Goal: Task Accomplishment & Management: Complete application form

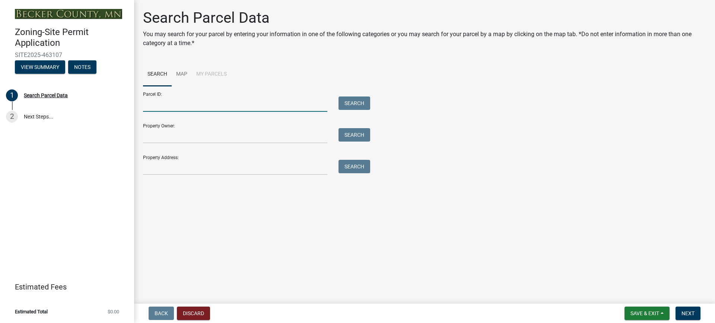
click at [156, 108] on input "Parcel ID:" at bounding box center [235, 103] width 184 height 15
click at [350, 101] on button "Search" at bounding box center [354, 102] width 32 height 13
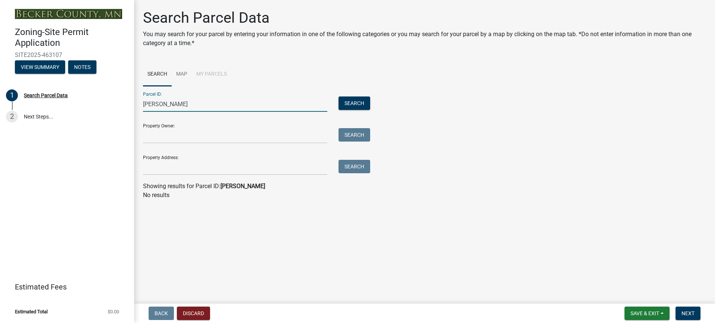
click at [202, 106] on input "[PERSON_NAME]" at bounding box center [235, 103] width 184 height 15
type input "j"
paste input "280159000"
type input "280159000"
click at [365, 101] on button "Search" at bounding box center [354, 102] width 32 height 13
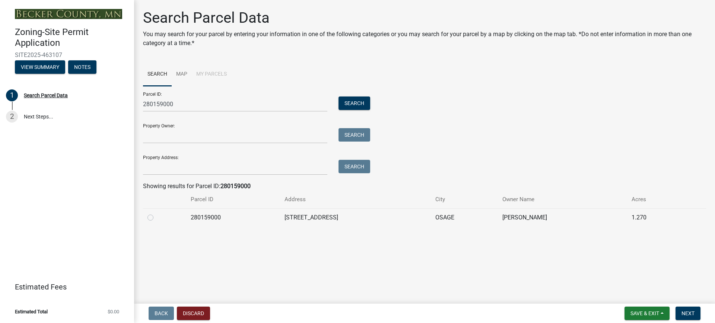
click at [156, 213] on label at bounding box center [156, 213] width 0 height 0
click at [156, 217] on input "radio" at bounding box center [158, 215] width 5 height 5
radio input "true"
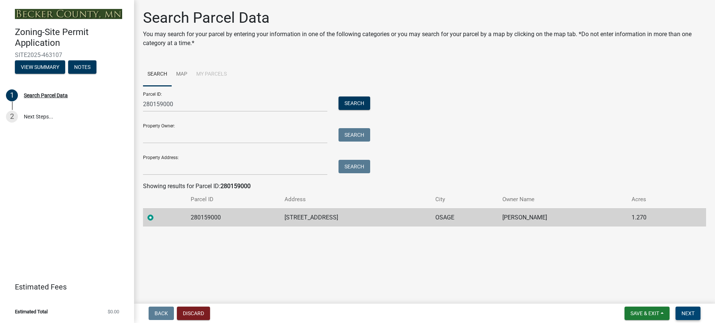
click at [686, 316] on span "Next" at bounding box center [687, 313] width 13 height 6
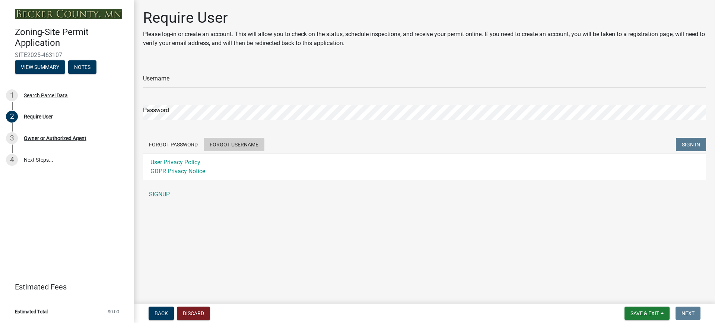
click at [250, 141] on button "Forgot Username" at bounding box center [234, 144] width 61 height 13
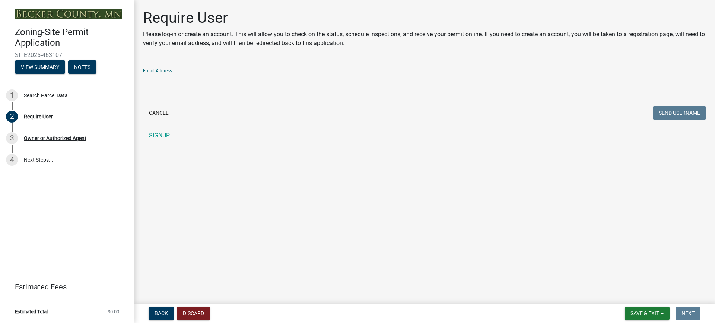
click at [176, 80] on input "Email Address" at bounding box center [424, 80] width 563 height 15
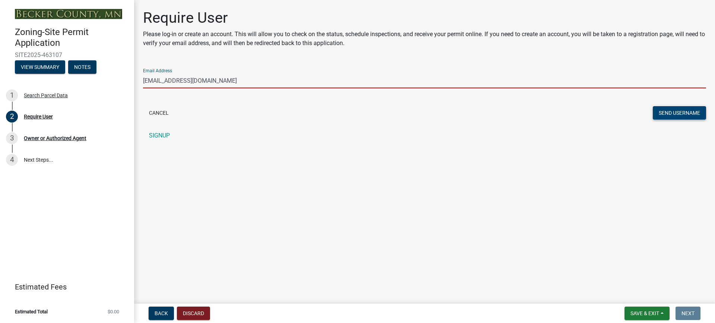
type input "[EMAIL_ADDRESS][DOMAIN_NAME]"
click at [677, 115] on button "Send Username" at bounding box center [679, 112] width 53 height 13
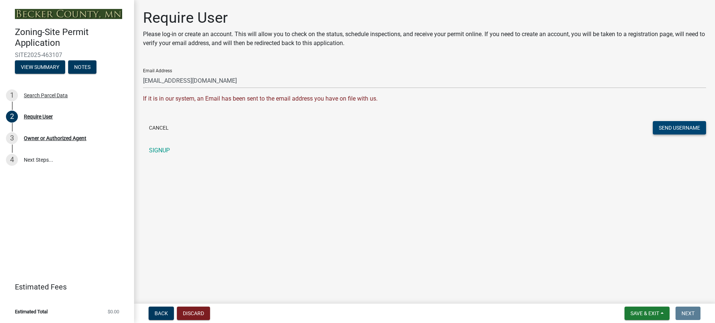
click at [683, 126] on button "Send Username" at bounding box center [679, 127] width 53 height 13
click at [34, 137] on div "Owner or Authorized Agent" at bounding box center [55, 137] width 63 height 5
click at [54, 68] on button "View Summary" at bounding box center [40, 66] width 50 height 13
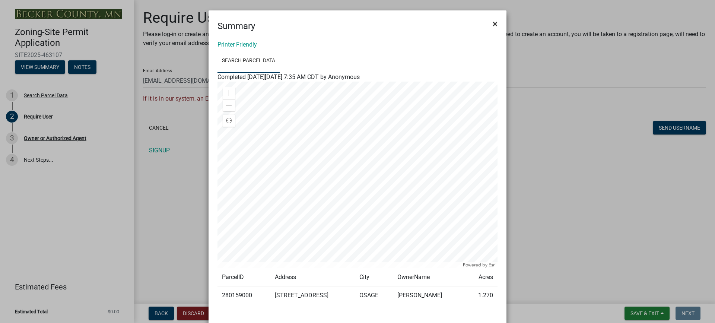
click at [493, 23] on span "×" at bounding box center [494, 24] width 5 height 10
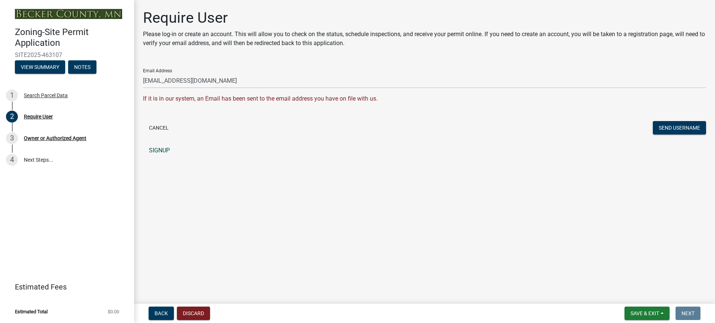
click at [165, 149] on link "SIGNUP" at bounding box center [424, 150] width 563 height 15
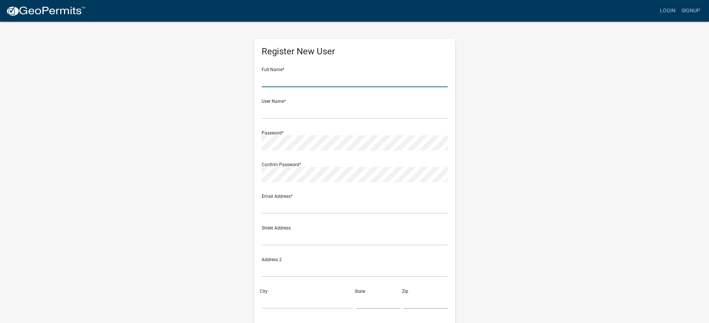
click at [275, 81] on input "text" at bounding box center [355, 79] width 186 height 15
type input "[PERSON_NAME] [PERSON_NAME]"
click at [277, 114] on input "text" at bounding box center [355, 110] width 186 height 15
type input "K"
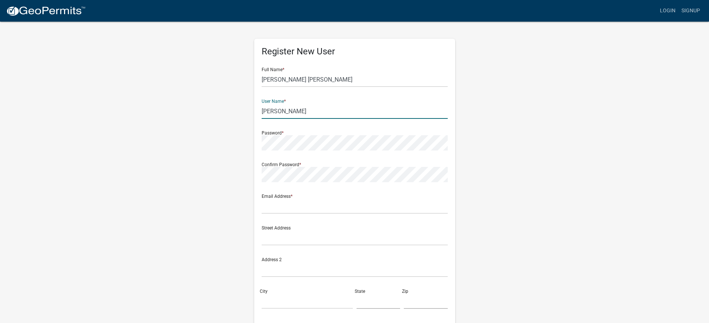
type input "[PERSON_NAME]"
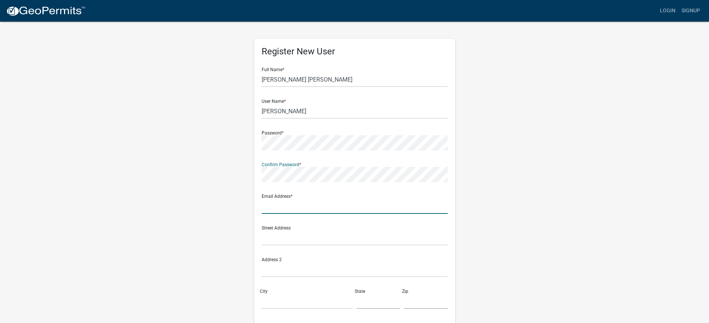
click at [295, 207] on input "text" at bounding box center [355, 205] width 186 height 15
type input "[EMAIL_ADDRESS][DOMAIN_NAME]"
click at [293, 242] on input "text" at bounding box center [355, 237] width 186 height 15
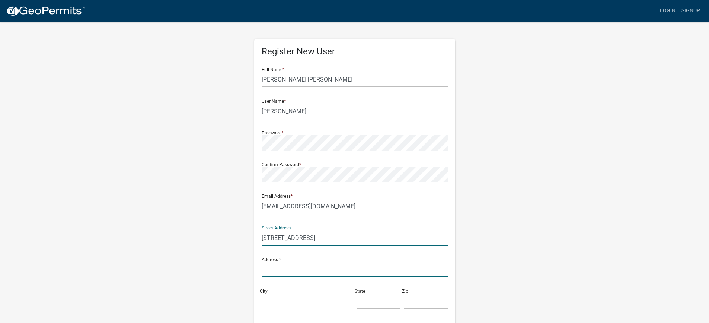
click at [282, 273] on input "text" at bounding box center [355, 269] width 186 height 15
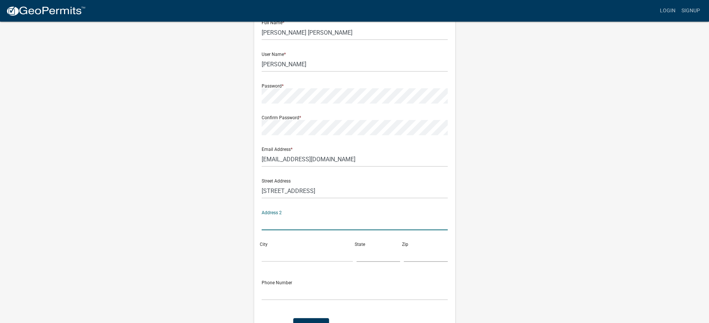
scroll to position [74, 0]
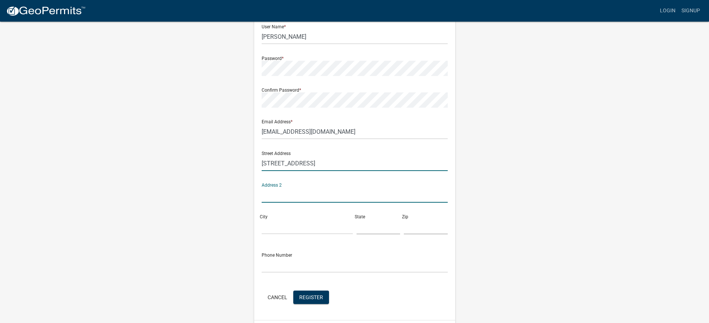
click at [357, 162] on input "[STREET_ADDRESS]" at bounding box center [355, 163] width 186 height 15
type input "[STREET_ADDRESS]"
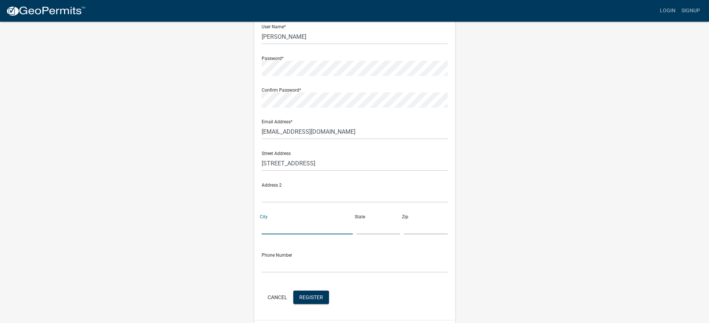
click at [270, 231] on input "City" at bounding box center [307, 226] width 91 height 15
type input "o"
type input "Osage"
click at [372, 232] on input "text" at bounding box center [379, 226] width 44 height 15
type input "MN"
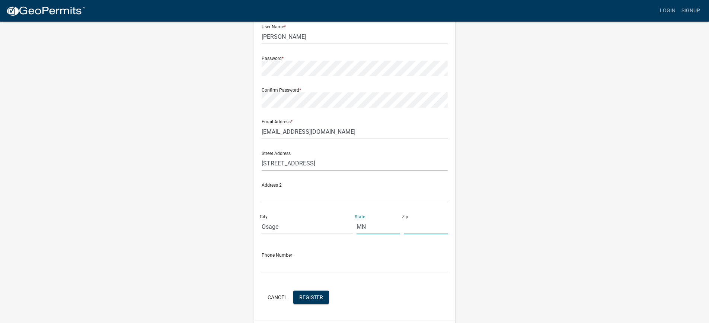
click at [418, 231] on input "text" at bounding box center [426, 226] width 44 height 15
type input "56570"
click at [312, 264] on input "text" at bounding box center [355, 264] width 186 height 15
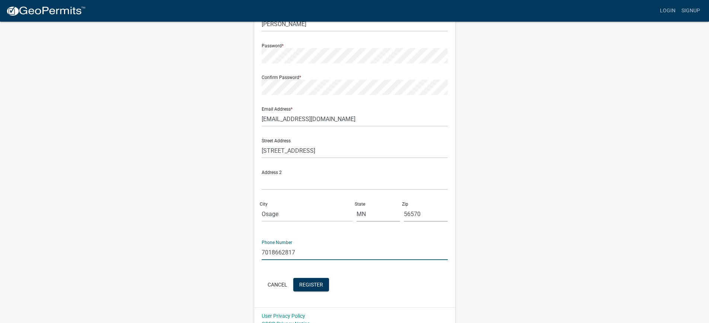
scroll to position [96, 0]
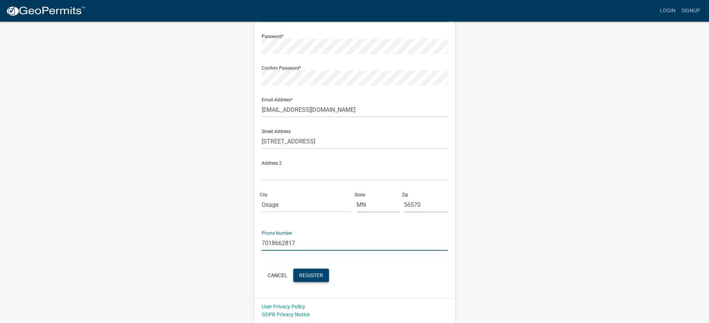
type input "7018662817"
click at [319, 275] on span "Register" at bounding box center [311, 275] width 24 height 6
click at [316, 277] on span "Register" at bounding box center [311, 275] width 24 height 6
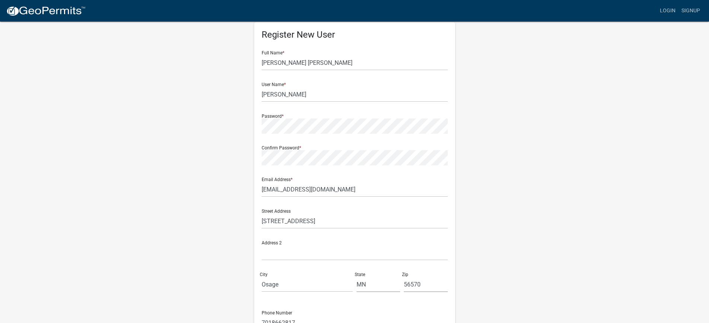
scroll to position [0, 0]
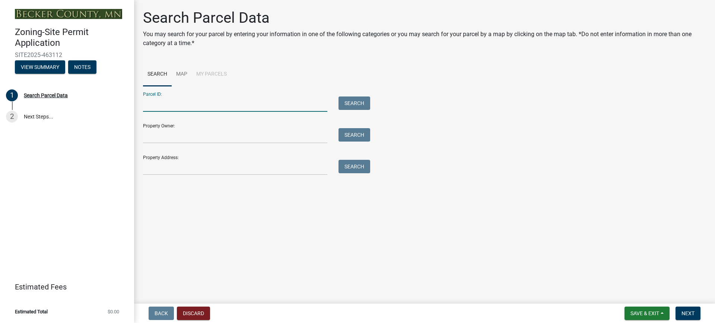
click at [168, 107] on input "Parcel ID:" at bounding box center [235, 103] width 184 height 15
paste input "280159000"
type input "280159000"
click at [348, 99] on button "Search" at bounding box center [354, 102] width 32 height 13
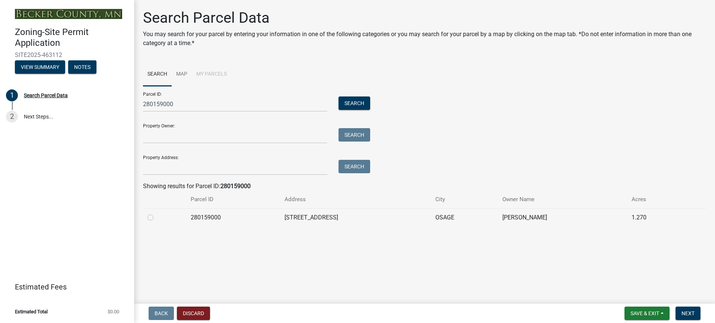
click at [156, 213] on label at bounding box center [156, 213] width 0 height 0
click at [156, 218] on input "radio" at bounding box center [158, 215] width 5 height 5
radio input "true"
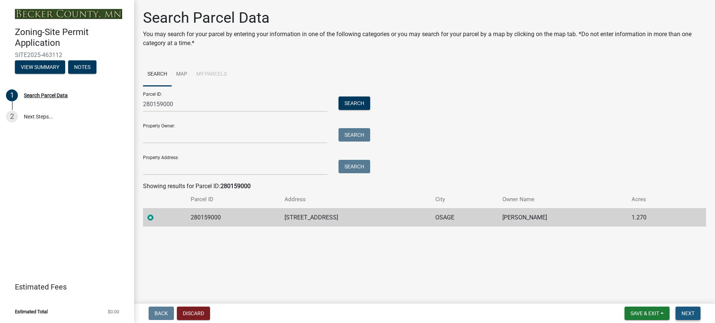
click at [683, 314] on span "Next" at bounding box center [687, 313] width 13 height 6
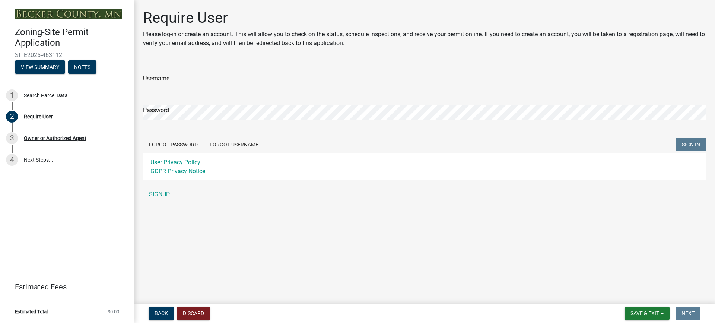
click at [180, 82] on input "Username" at bounding box center [424, 80] width 563 height 15
type input "k"
type input "[PERSON_NAME]"
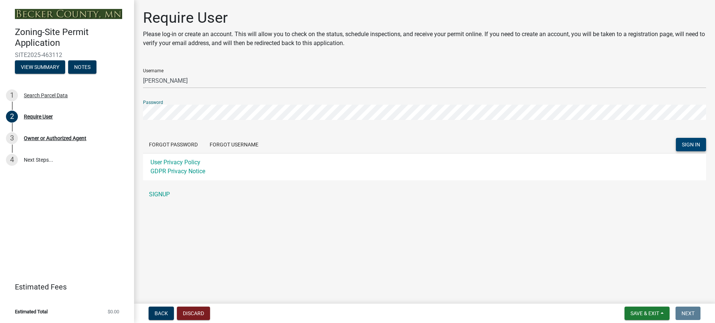
click at [699, 146] on span "SIGN IN" at bounding box center [691, 144] width 18 height 6
click at [686, 145] on span "SIGN IN" at bounding box center [691, 144] width 18 height 6
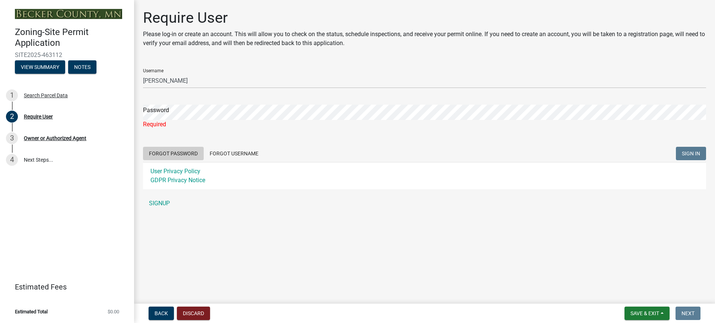
click at [183, 154] on button "Forgot Password" at bounding box center [173, 153] width 61 height 13
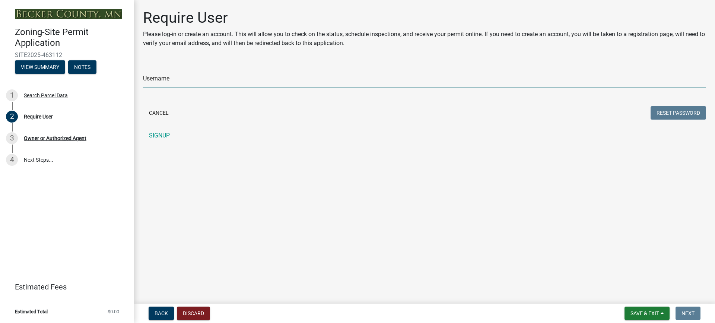
click at [160, 83] on input "Username" at bounding box center [424, 80] width 563 height 15
type input "kjankowski"
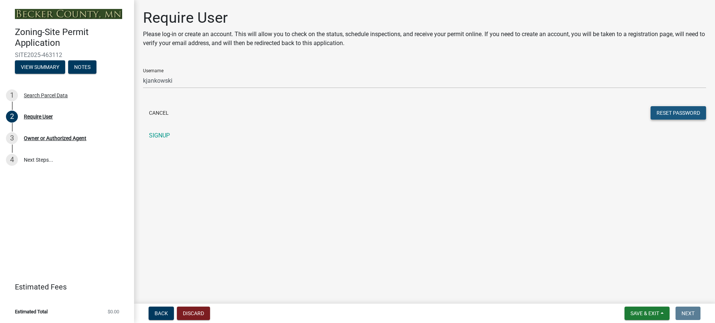
click at [660, 112] on button "Reset Password" at bounding box center [677, 112] width 55 height 13
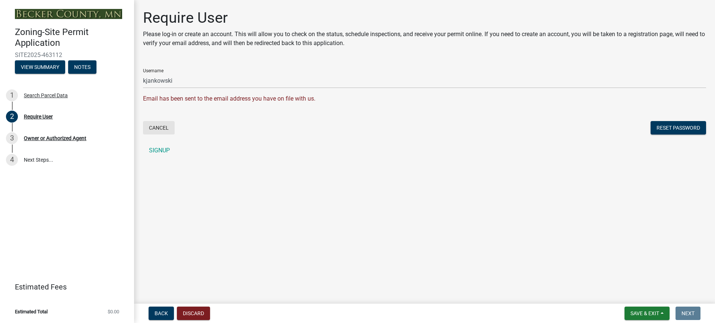
click at [164, 128] on button "Cancel" at bounding box center [159, 127] width 32 height 13
